Goal: Task Accomplishment & Management: Use online tool/utility

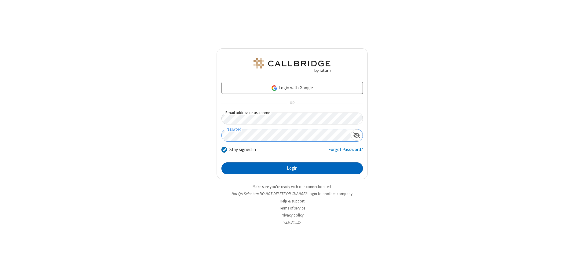
click at [292, 168] on button "Login" at bounding box center [292, 168] width 141 height 12
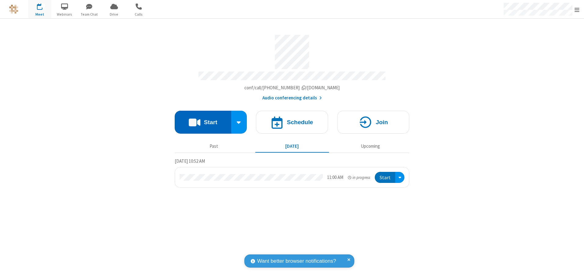
click at [203, 120] on button "Start" at bounding box center [203, 122] width 57 height 23
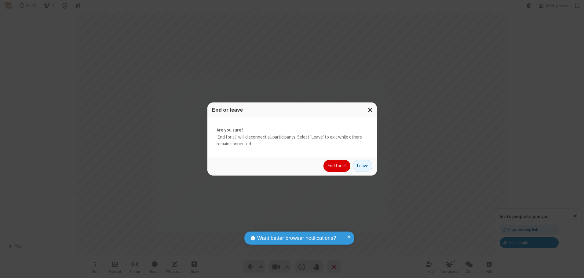
click at [337, 166] on button "End for all" at bounding box center [337, 166] width 27 height 12
